Goal: Transaction & Acquisition: Download file/media

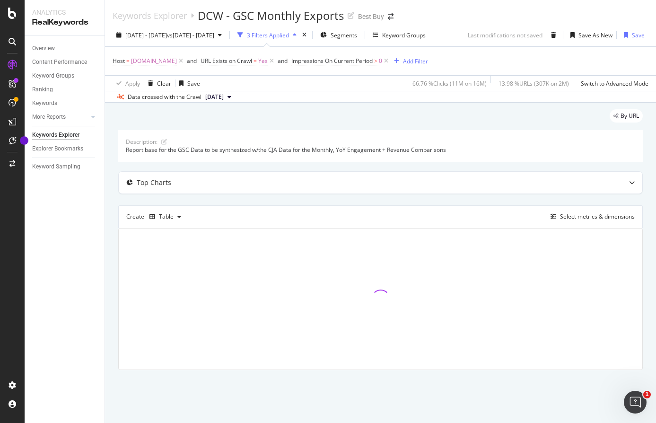
click at [99, 208] on div "Overview Content Performance Keyword Groups Ranking Keywords More Reports Count…" at bounding box center [65, 229] width 80 height 387
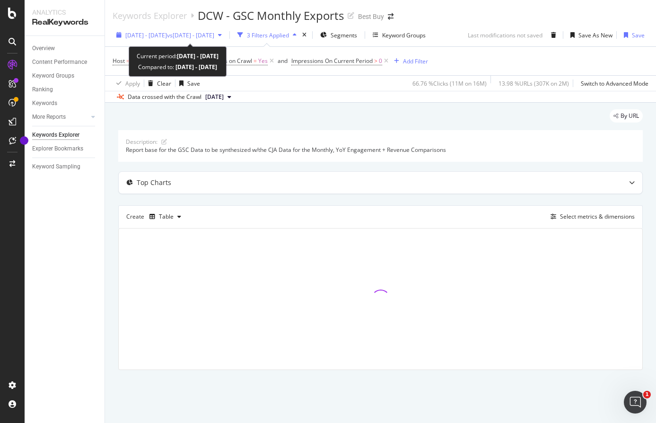
click at [226, 33] on div "button" at bounding box center [219, 35] width 11 height 6
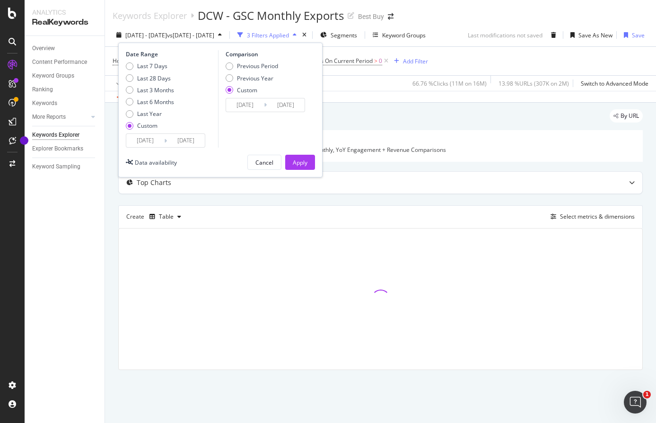
click at [154, 145] on input "2024/05/05" at bounding box center [145, 140] width 38 height 13
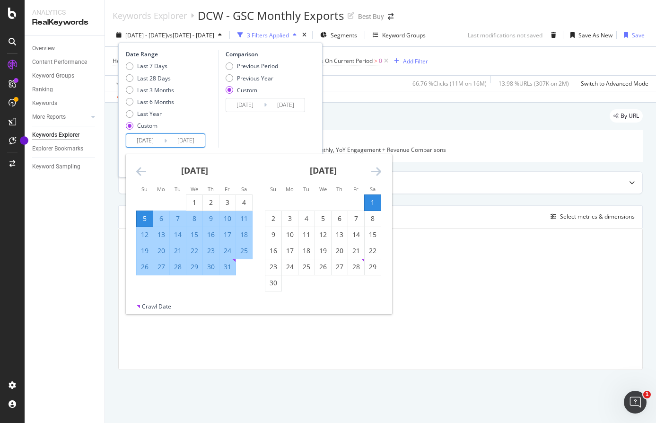
click at [379, 169] on icon "Move forward to switch to the next month." at bounding box center [376, 171] width 10 height 11
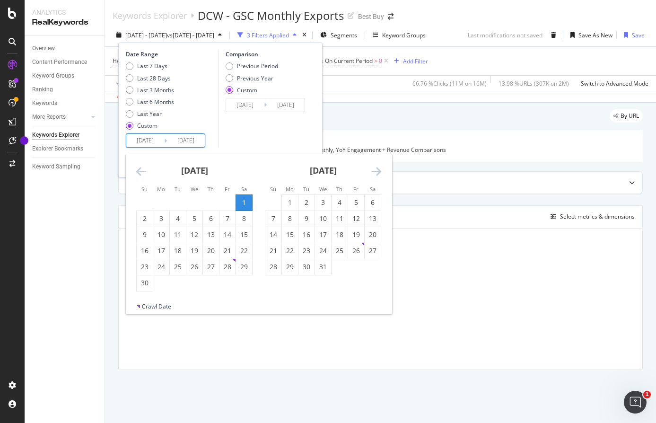
click at [379, 169] on icon "Move forward to switch to the next month." at bounding box center [376, 171] width 10 height 11
click at [269, 219] on div "4" at bounding box center [273, 218] width 16 height 9
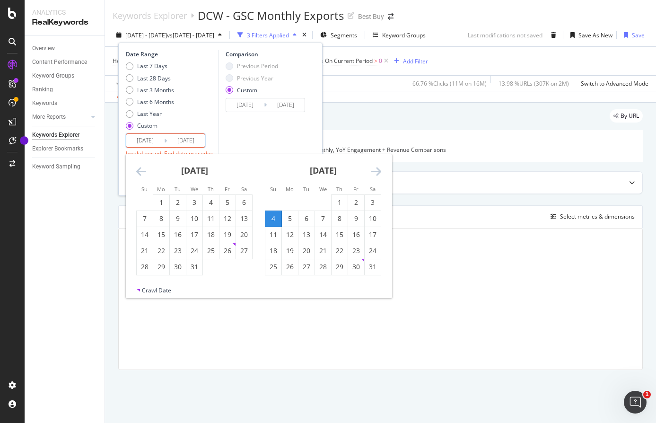
type input "[DATE]"
click at [372, 269] on div "31" at bounding box center [373, 266] width 16 height 9
type input "[DATE]"
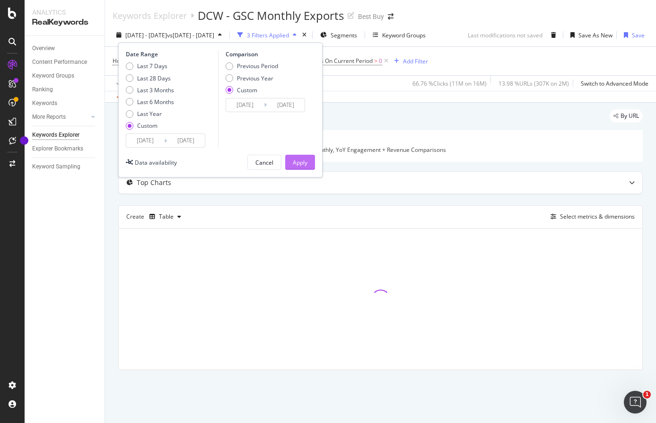
click at [303, 165] on div "Apply" at bounding box center [300, 163] width 15 height 8
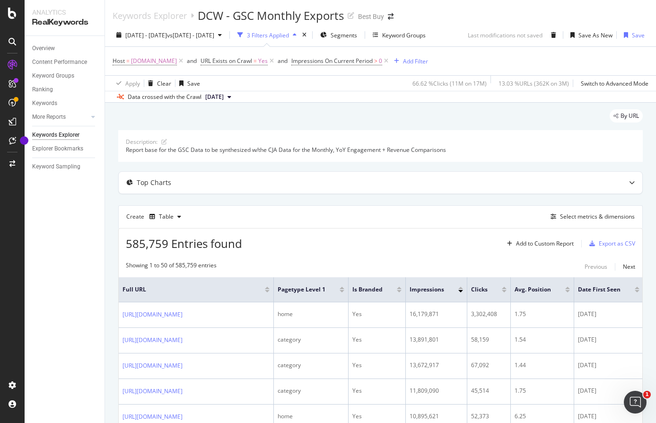
click at [235, 97] on button "[DATE]" at bounding box center [219, 96] width 34 height 11
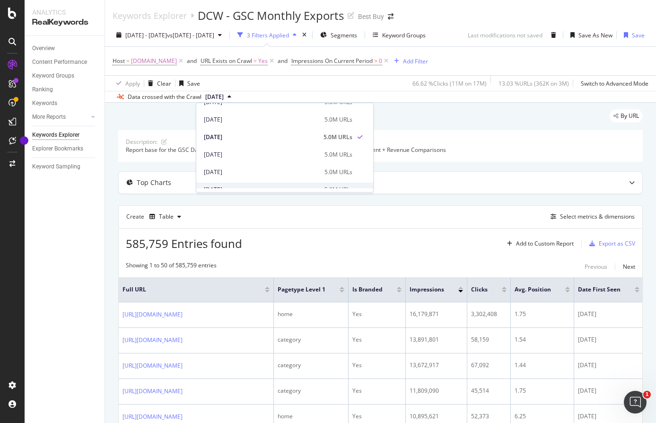
scroll to position [473, 0]
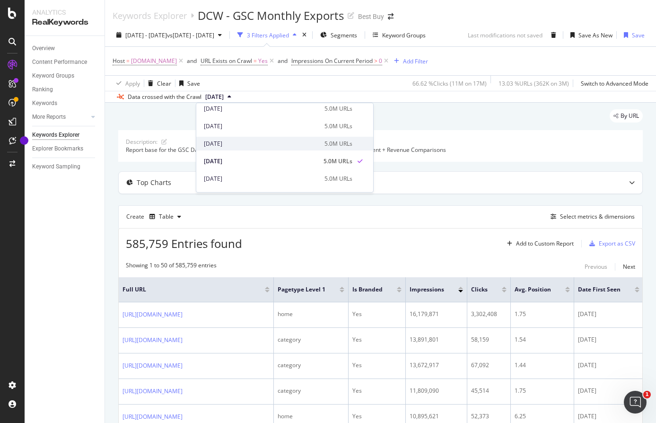
click at [246, 141] on div "[DATE]" at bounding box center [261, 144] width 115 height 9
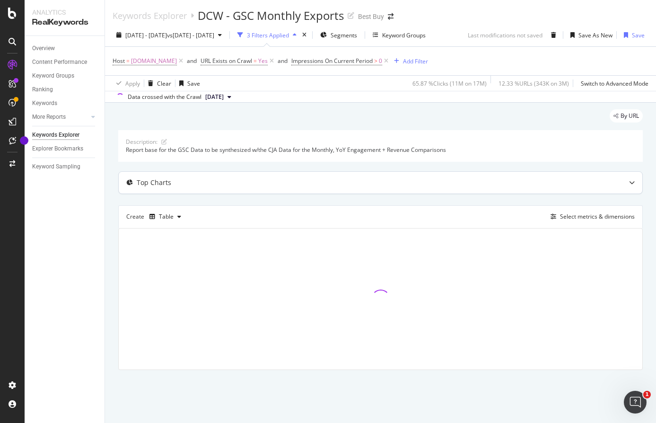
drag, startPoint x: 54, startPoint y: 227, endPoint x: 156, endPoint y: 193, distance: 107.4
click at [55, 227] on div "Overview Content Performance Keyword Groups Ranking Keywords More Reports Count…" at bounding box center [65, 229] width 80 height 387
click at [60, 260] on div "Overview Content Performance Keyword Groups Ranking Keywords More Reports Count…" at bounding box center [65, 229] width 80 height 387
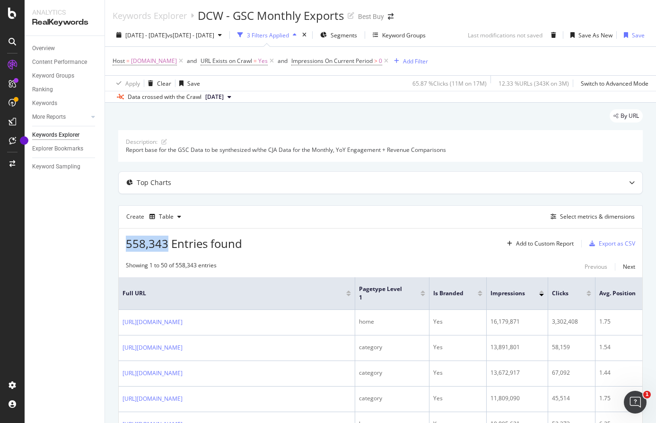
drag, startPoint x: 124, startPoint y: 243, endPoint x: 169, endPoint y: 241, distance: 44.5
click at [169, 241] on div "558,343 Entries found Add to Custom Report Export as CSV" at bounding box center [381, 240] width 524 height 23
copy span "558,343"
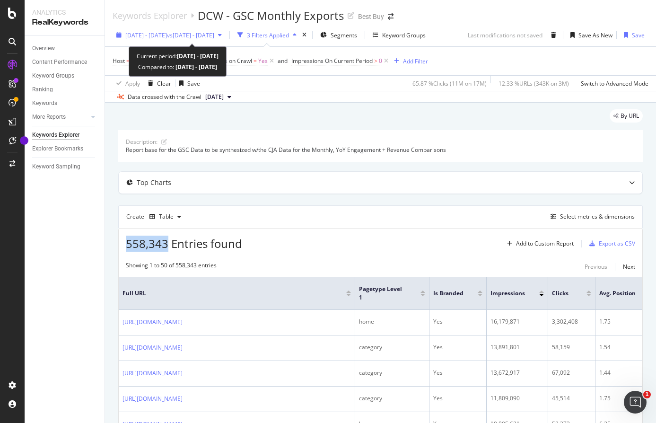
click at [222, 35] on icon "button" at bounding box center [220, 35] width 4 height 6
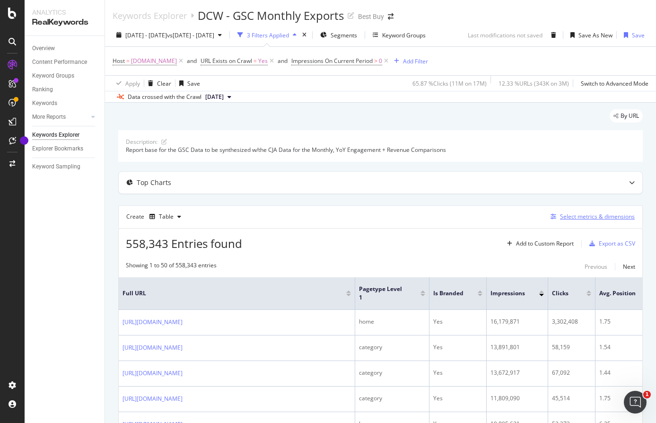
click at [563, 218] on div "Select metrics & dimensions" at bounding box center [597, 216] width 75 height 8
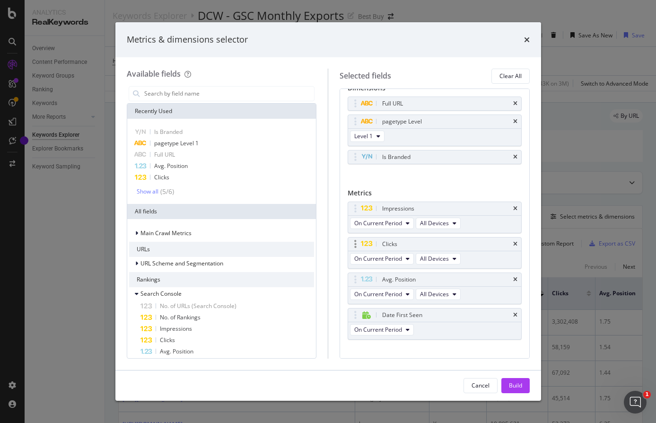
scroll to position [26, 0]
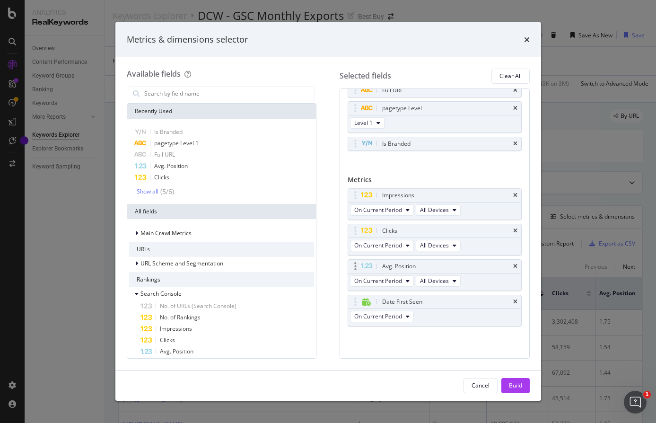
click at [513, 300] on icon "times" at bounding box center [515, 302] width 4 height 6
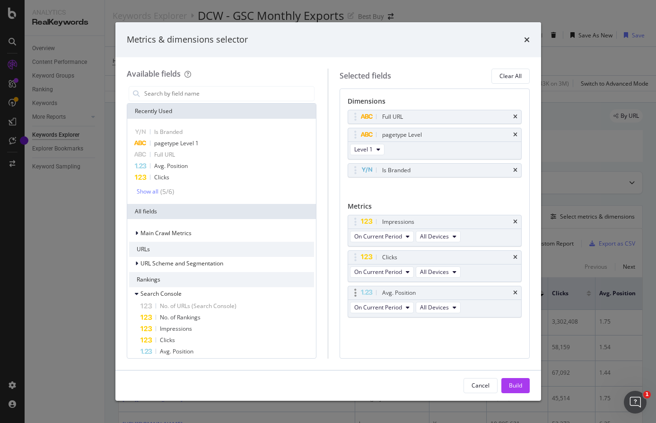
scroll to position [0, 0]
click at [525, 384] on button "Build" at bounding box center [516, 385] width 28 height 15
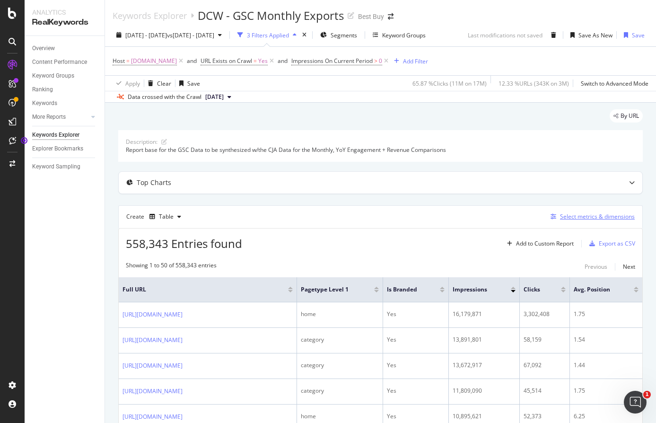
click at [582, 214] on div "Select metrics & dimensions" at bounding box center [597, 216] width 75 height 8
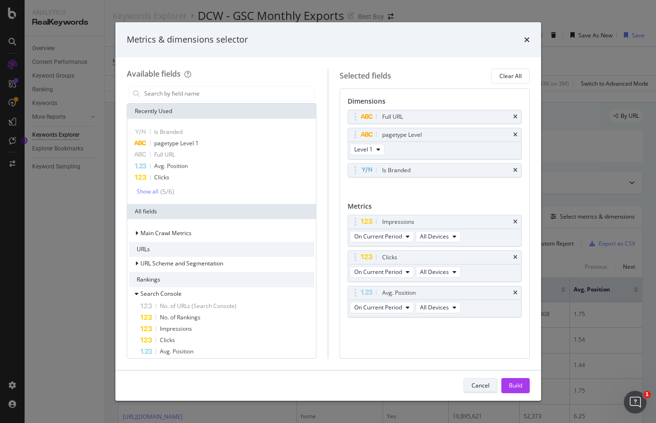
click at [470, 388] on button "Cancel" at bounding box center [481, 385] width 34 height 15
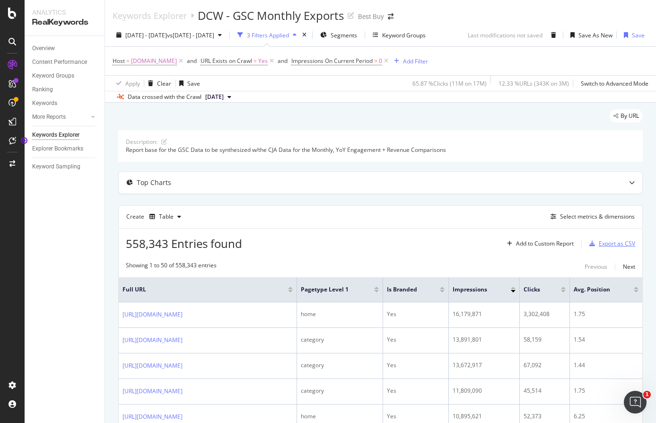
click at [613, 240] on div "Export as CSV" at bounding box center [617, 243] width 36 height 8
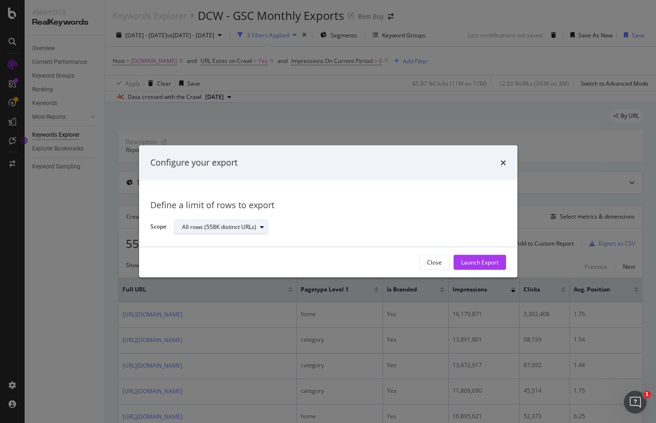
click at [257, 229] on div "modal" at bounding box center [261, 227] width 11 height 6
click at [370, 208] on div "Define a limit of rows to export" at bounding box center [328, 205] width 356 height 12
click at [473, 263] on div "Launch Export" at bounding box center [479, 262] width 37 height 8
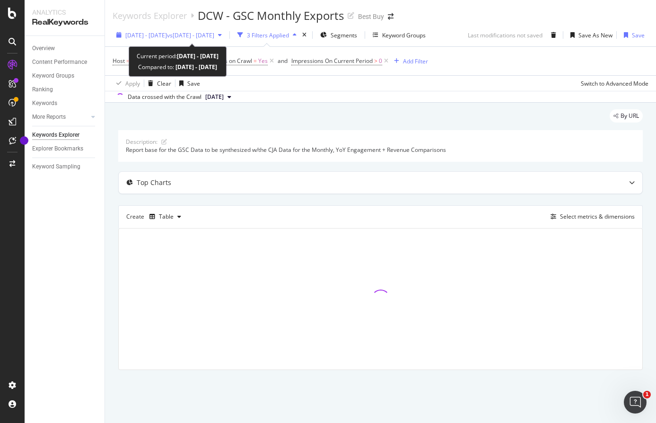
click at [226, 36] on div "button" at bounding box center [219, 35] width 11 height 6
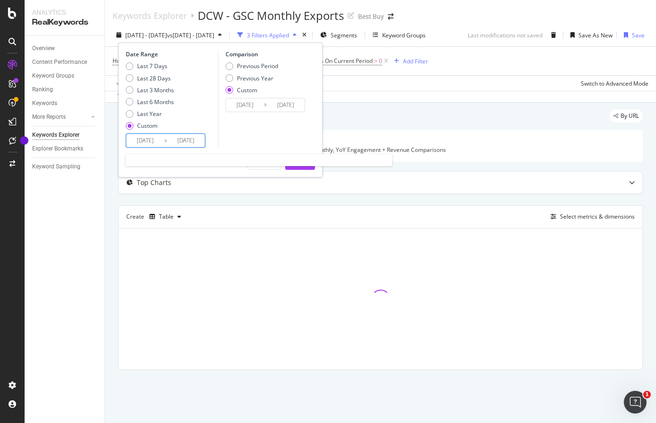
click at [171, 137] on input "[DATE]" at bounding box center [186, 140] width 38 height 13
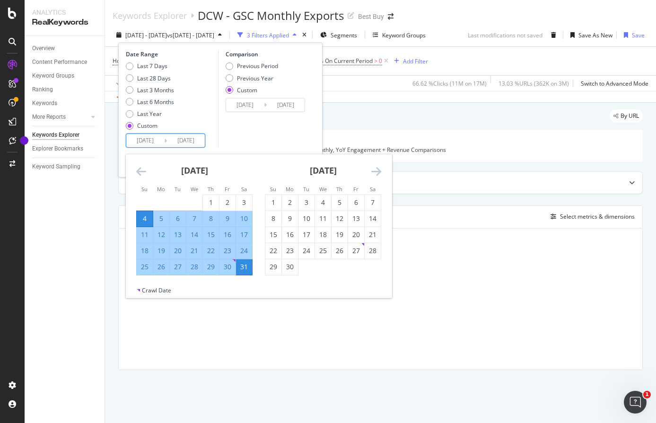
click at [142, 140] on input "[DATE]" at bounding box center [145, 140] width 38 height 13
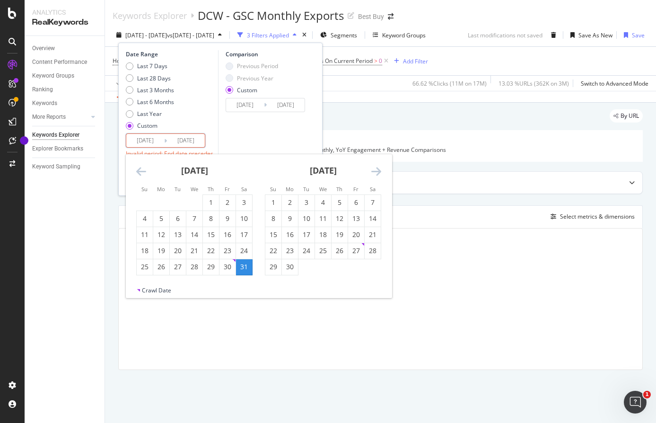
click at [160, 138] on input "[DATE]" at bounding box center [145, 140] width 38 height 13
type input "[DATE]"
click at [185, 138] on input "[DATE]" at bounding box center [186, 140] width 38 height 13
drag, startPoint x: 196, startPoint y: 139, endPoint x: 204, endPoint y: 138, distance: 7.6
click at [204, 138] on input "202508/31" at bounding box center [186, 140] width 38 height 13
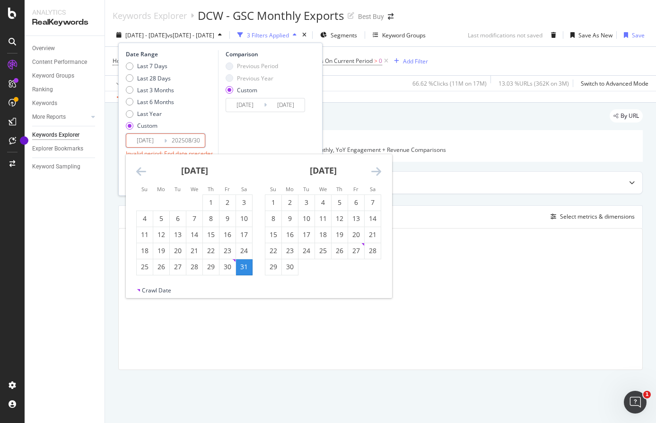
click at [246, 167] on div "[DATE]" at bounding box center [194, 174] width 116 height 40
click at [174, 139] on input "[DATE]" at bounding box center [186, 140] width 38 height 13
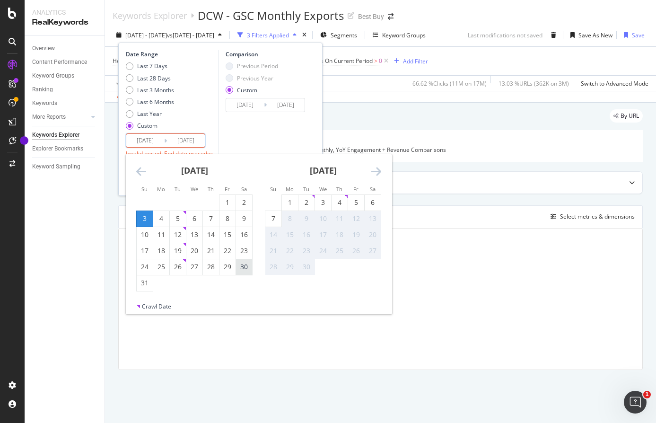
click at [244, 265] on div "30" at bounding box center [244, 266] width 16 height 9
type input "[DATE]"
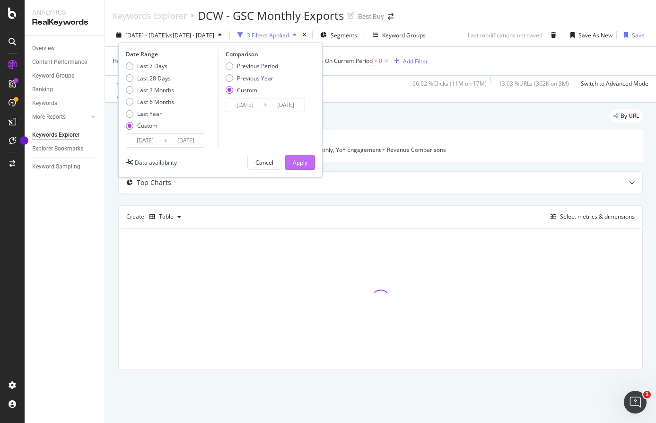
click at [295, 159] on div "Apply" at bounding box center [300, 163] width 15 height 8
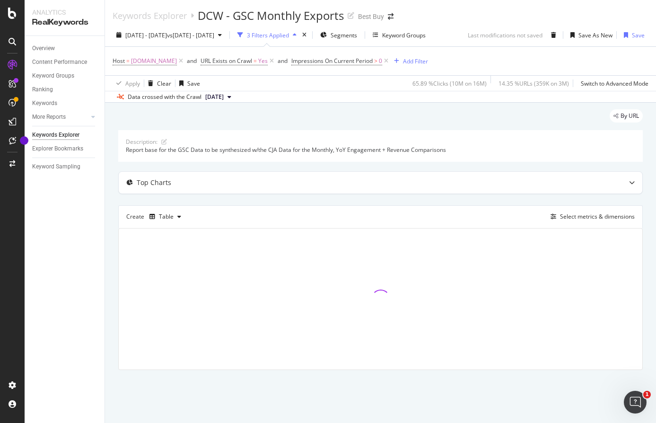
click at [60, 290] on div "Overview Content Performance Keyword Groups Ranking Keywords More Reports Count…" at bounding box center [65, 229] width 80 height 387
click at [231, 99] on icon at bounding box center [230, 97] width 4 height 6
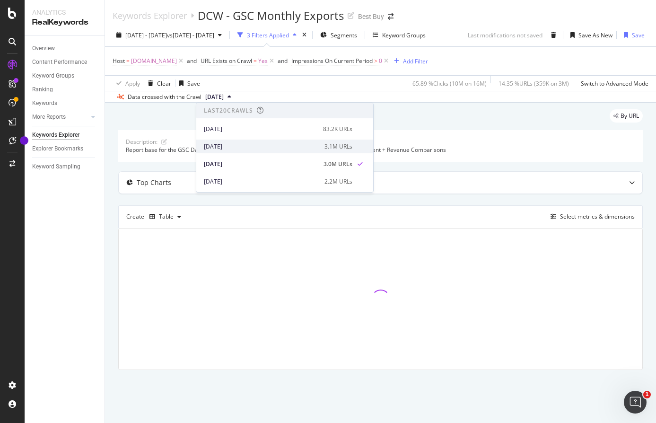
click at [238, 146] on div "[DATE]" at bounding box center [261, 146] width 115 height 9
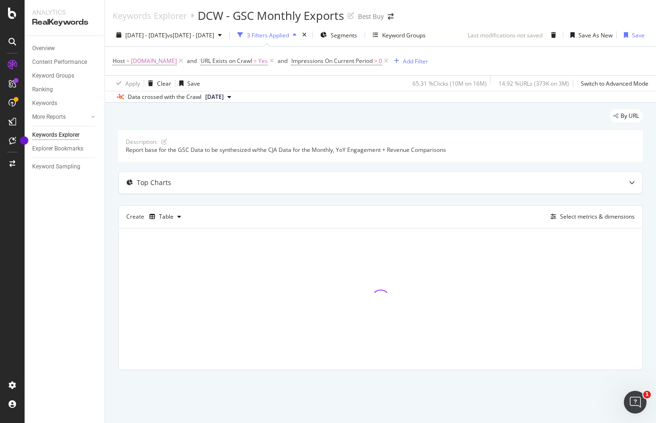
click at [56, 254] on div "Overview Content Performance Keyword Groups Ranking Keywords More Reports Count…" at bounding box center [65, 229] width 80 height 387
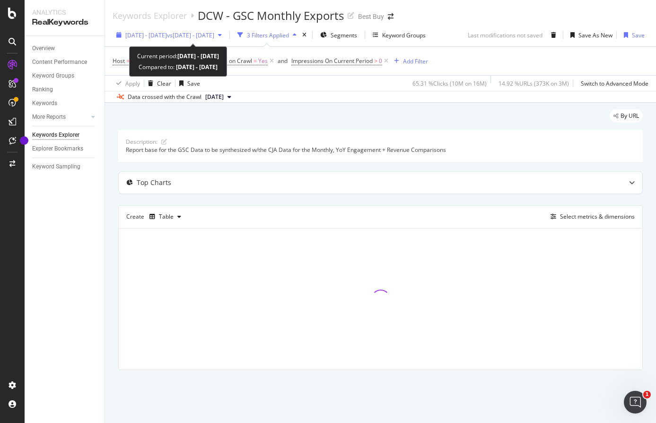
click at [226, 35] on div "button" at bounding box center [219, 35] width 11 height 6
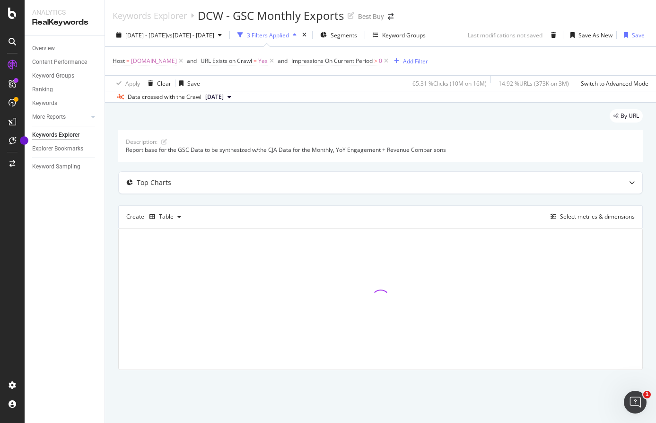
click at [88, 235] on div "Overview Content Performance Keyword Groups Ranking Keywords More Reports Count…" at bounding box center [65, 229] width 80 height 387
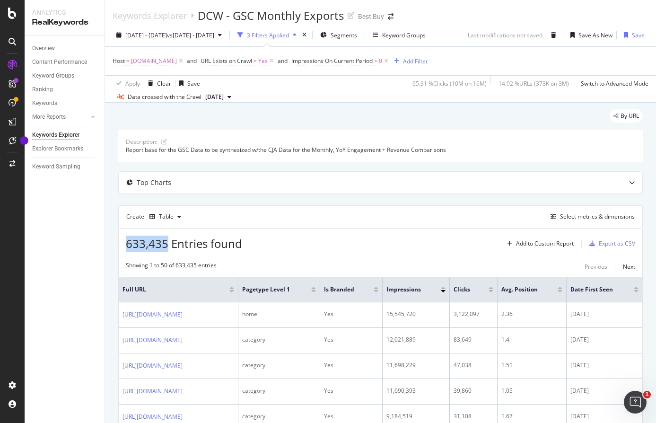
drag, startPoint x: 125, startPoint y: 243, endPoint x: 167, endPoint y: 240, distance: 42.2
click at [167, 240] on div "633,435 Entries found Add to Custom Report Export as CSV" at bounding box center [381, 240] width 524 height 23
copy span "633,435"
click at [51, 342] on div "Overview Content Performance Keyword Groups Ranking Keywords More Reports Count…" at bounding box center [65, 229] width 80 height 387
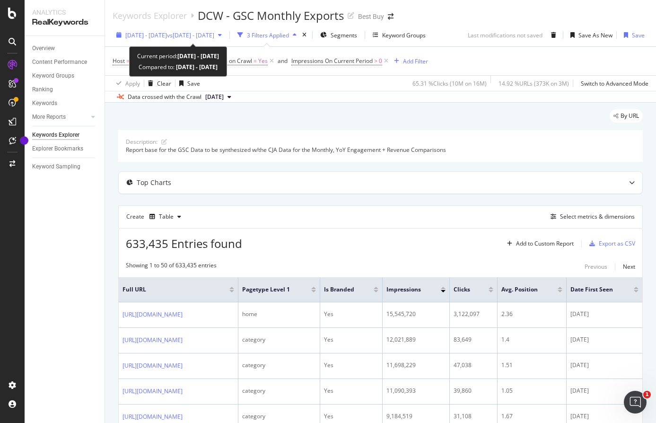
click at [190, 39] on div "[DATE] - [DATE] vs [DATE] - [DATE]" at bounding box center [169, 35] width 113 height 14
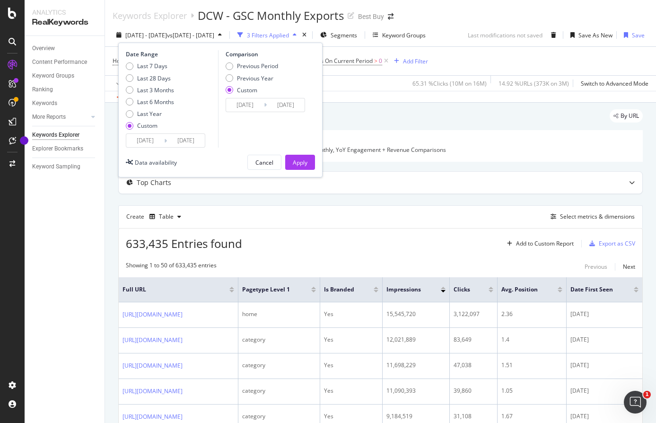
click at [268, 212] on div "Create Table Select metrics & dimensions" at bounding box center [380, 216] width 525 height 23
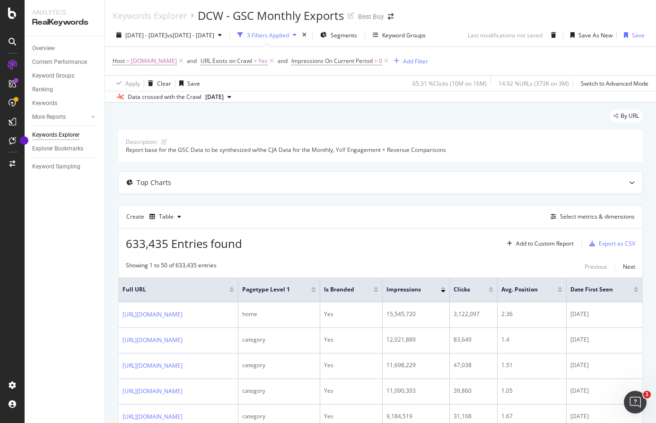
click at [235, 101] on button "[DATE]" at bounding box center [219, 96] width 34 height 11
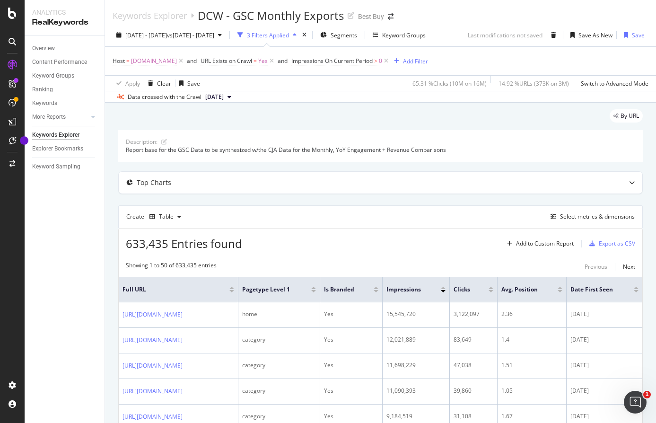
click at [86, 233] on div "Overview Content Performance Keyword Groups Ranking Keywords More Reports Count…" at bounding box center [65, 229] width 80 height 387
drag, startPoint x: 78, startPoint y: 220, endPoint x: 81, endPoint y: 213, distance: 7.8
click at [79, 217] on div "Overview Content Performance Keyword Groups Ranking Keywords More Reports Count…" at bounding box center [65, 229] width 80 height 387
click at [582, 218] on div "Select metrics & dimensions" at bounding box center [597, 216] width 75 height 8
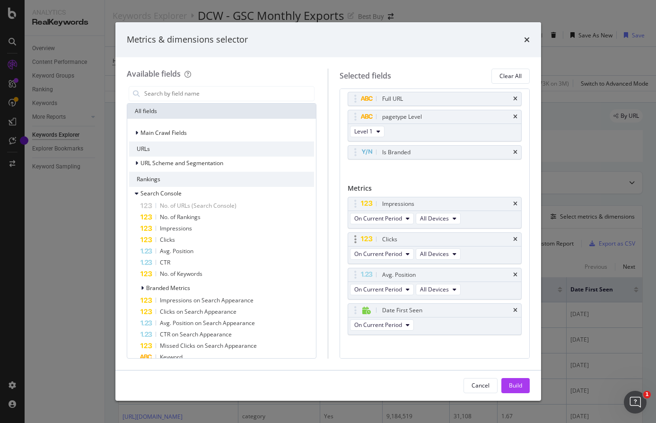
scroll to position [26, 0]
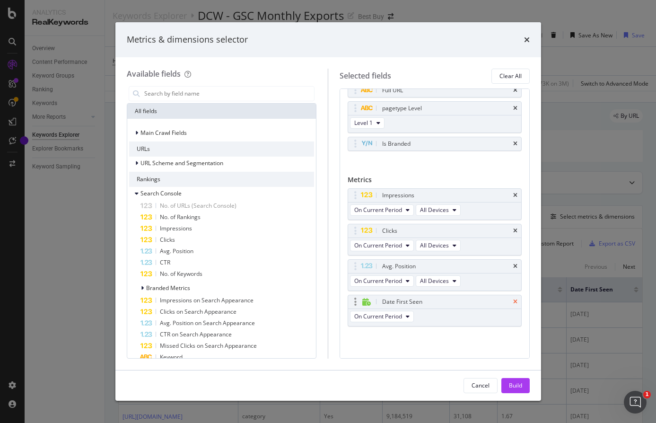
click at [513, 301] on icon "times" at bounding box center [515, 302] width 4 height 6
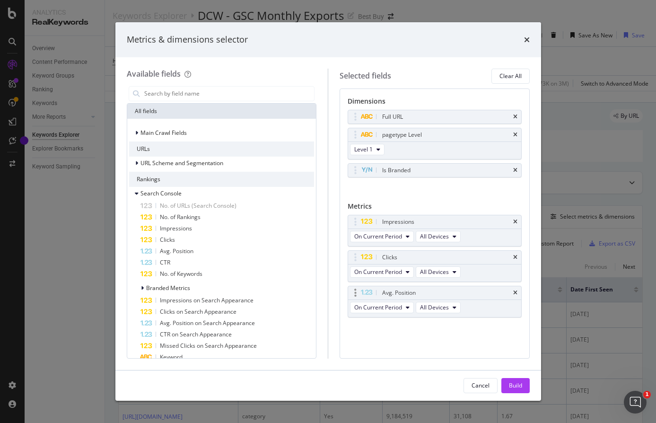
scroll to position [0, 0]
click at [515, 385] on div "Build" at bounding box center [515, 385] width 13 height 8
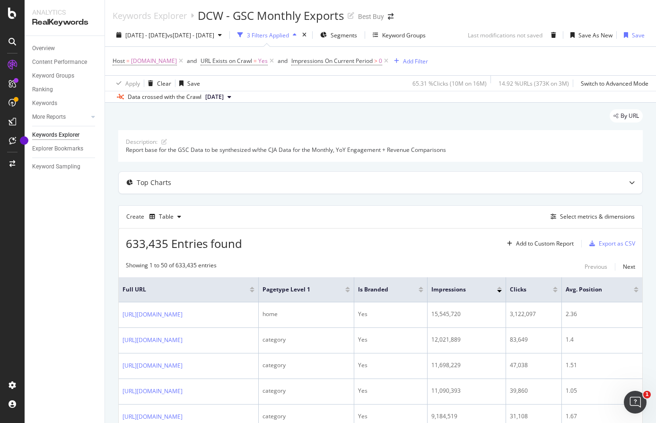
click at [77, 341] on div "Overview Content Performance Keyword Groups Ranking Keywords More Reports Count…" at bounding box center [65, 229] width 80 height 387
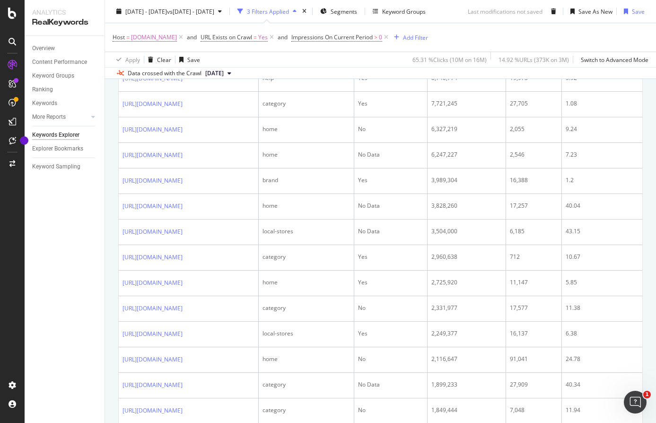
click at [53, 355] on div "Overview Content Performance Keyword Groups Ranking Keywords More Reports Count…" at bounding box center [65, 229] width 80 height 387
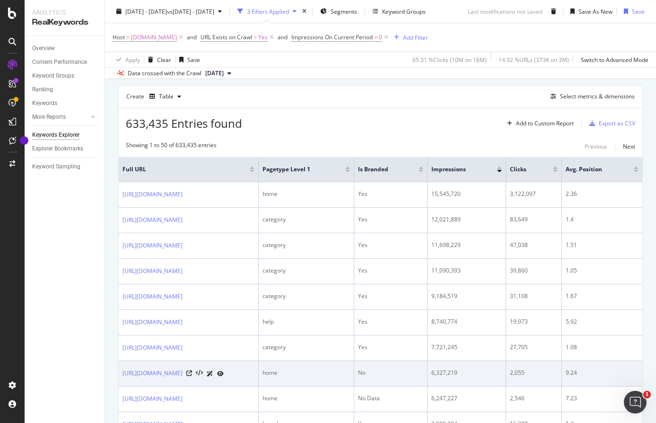
scroll to position [0, 0]
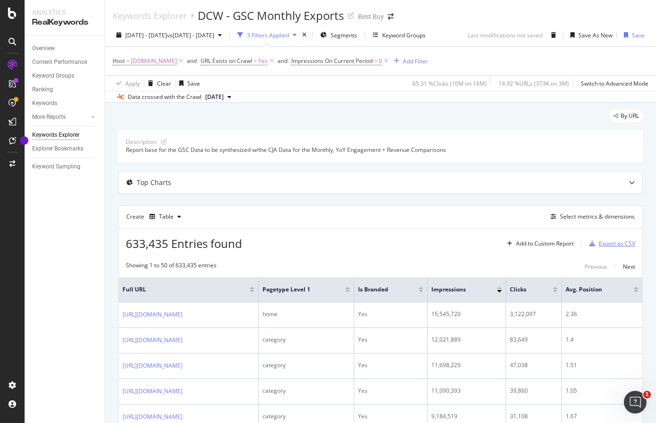
click at [620, 242] on div "Export as CSV" at bounding box center [617, 243] width 36 height 8
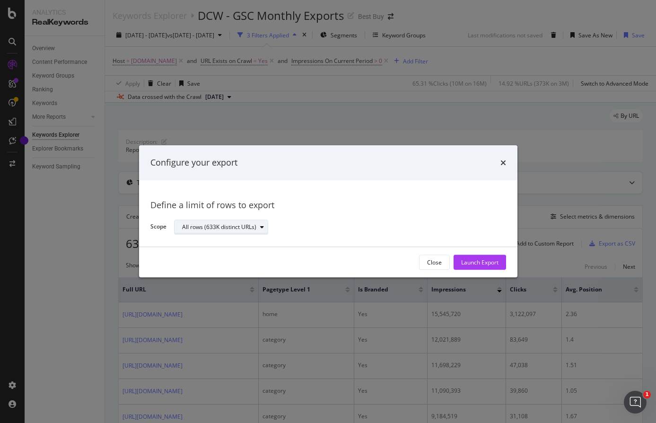
click at [211, 229] on div "All rows (633K distinct URLs)" at bounding box center [219, 227] width 74 height 6
click at [313, 221] on div "All rows (633K distinct URLs)" at bounding box center [336, 227] width 325 height 17
click at [486, 264] on div "Launch Export" at bounding box center [479, 262] width 37 height 8
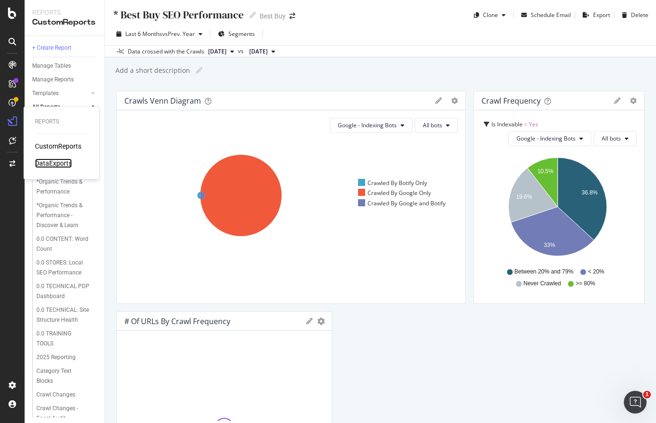
click at [55, 161] on div "DataExports" at bounding box center [53, 163] width 37 height 9
